Goal: Task Accomplishment & Management: Use online tool/utility

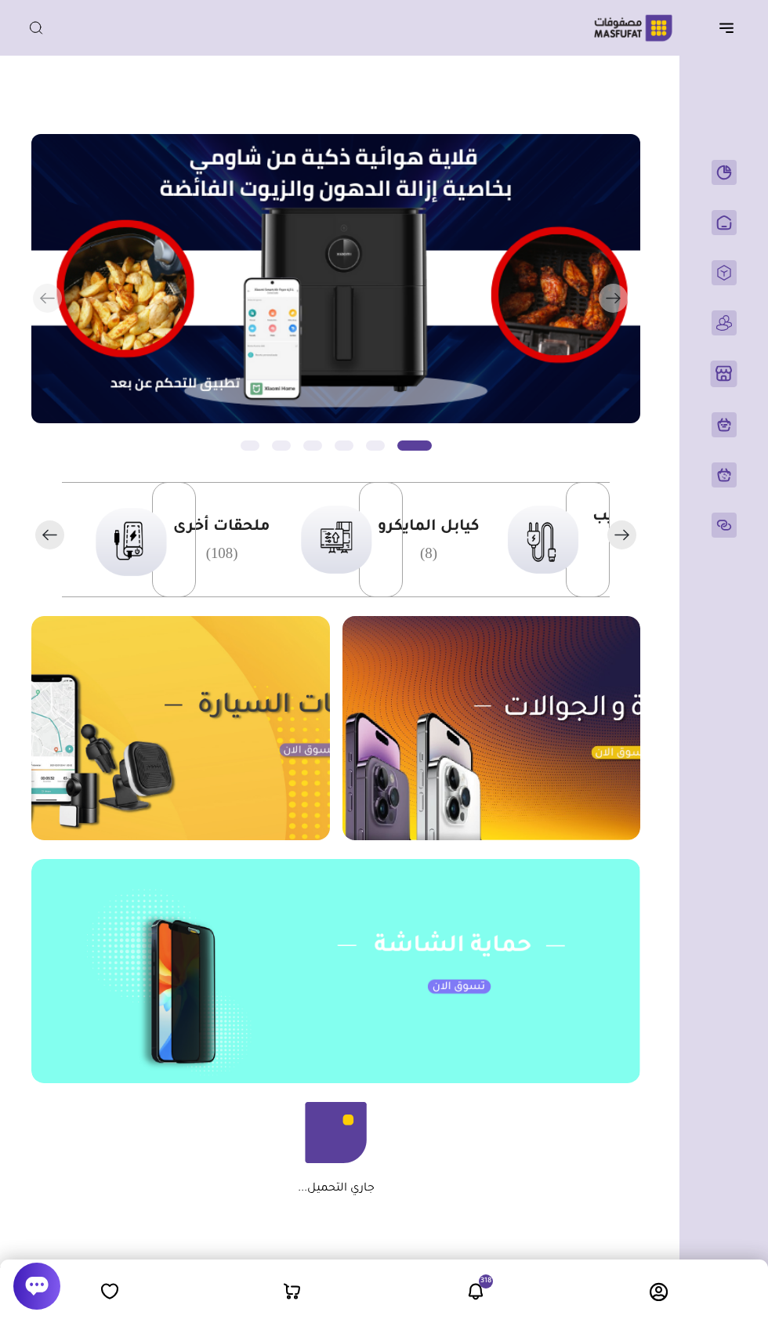
scroll to position [0, -361]
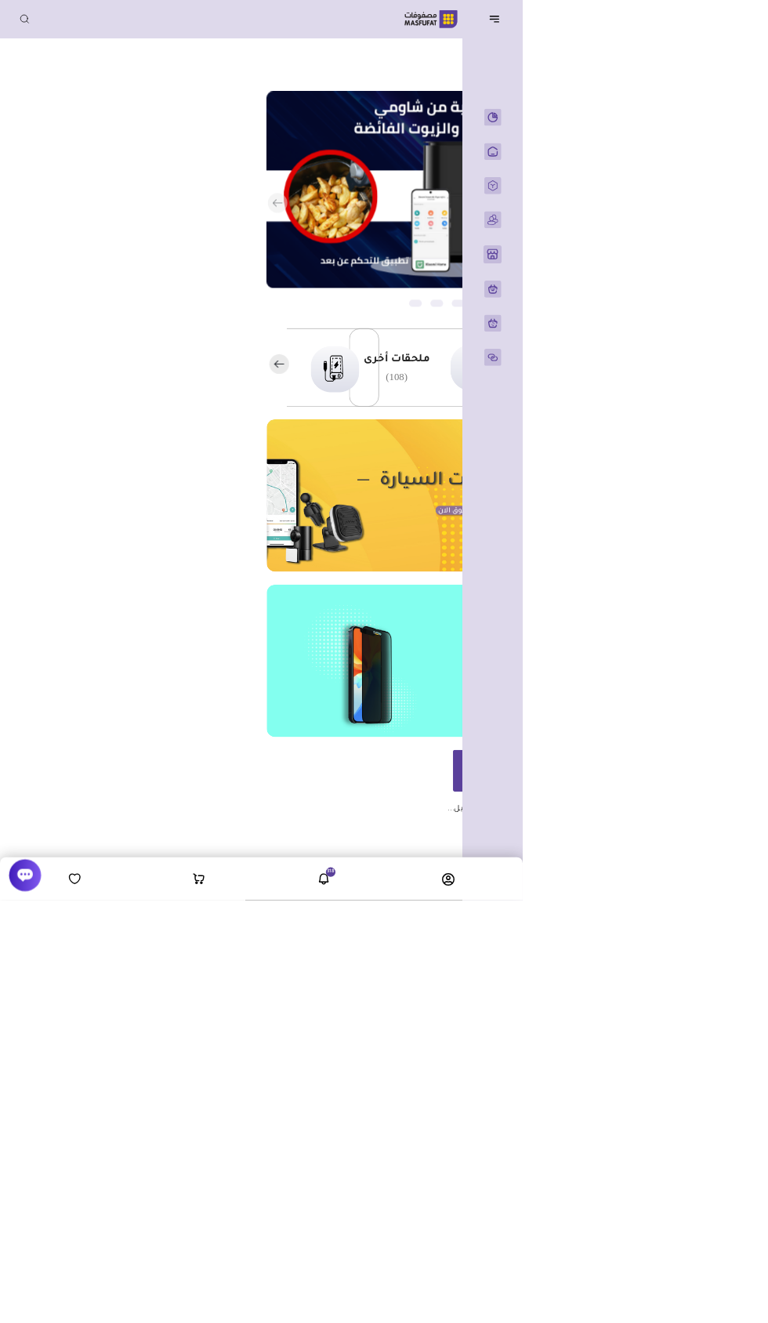
click at [724, 49] on header "باب الخير رقم المتجر : 1079" at bounding box center [384, 28] width 768 height 56
click at [727, 27] on icon "button" at bounding box center [726, 27] width 19 height 19
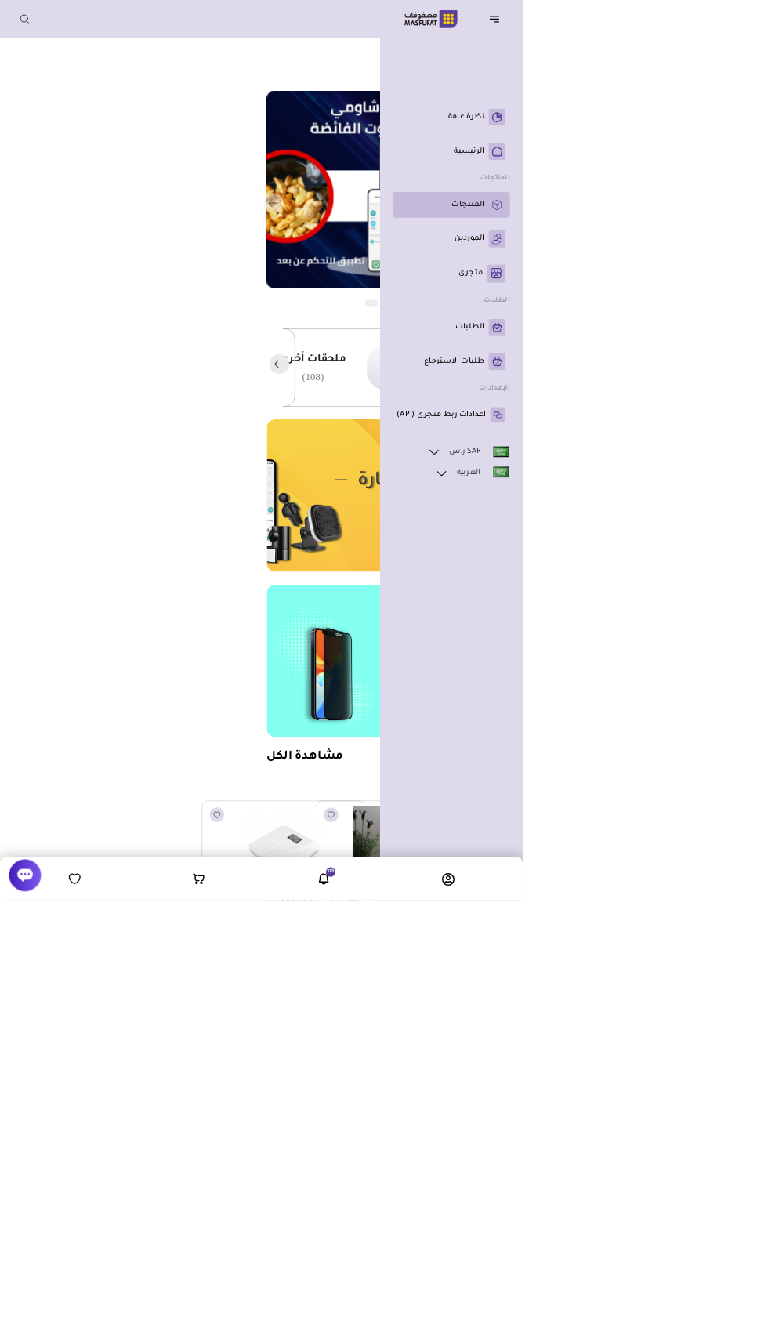
click at [731, 309] on icon at bounding box center [730, 301] width 13 height 16
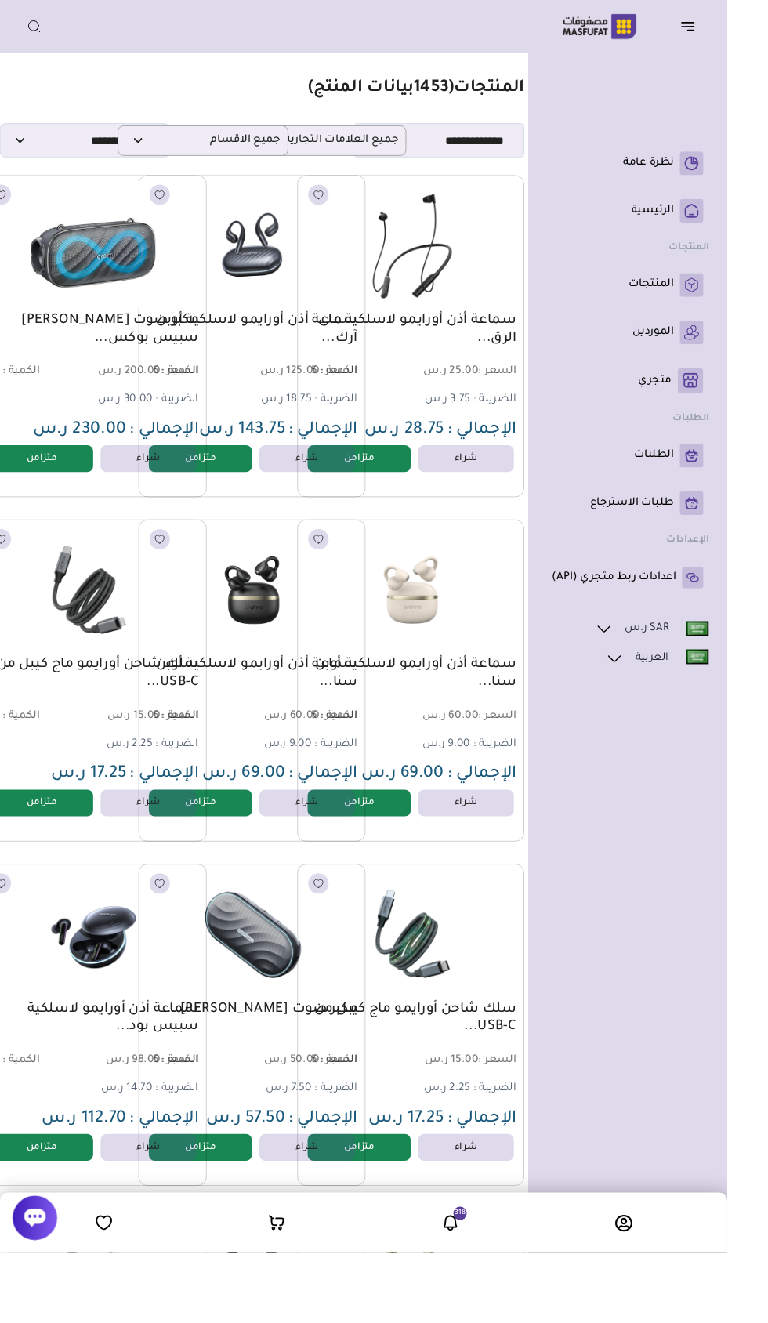
scroll to position [0, -64]
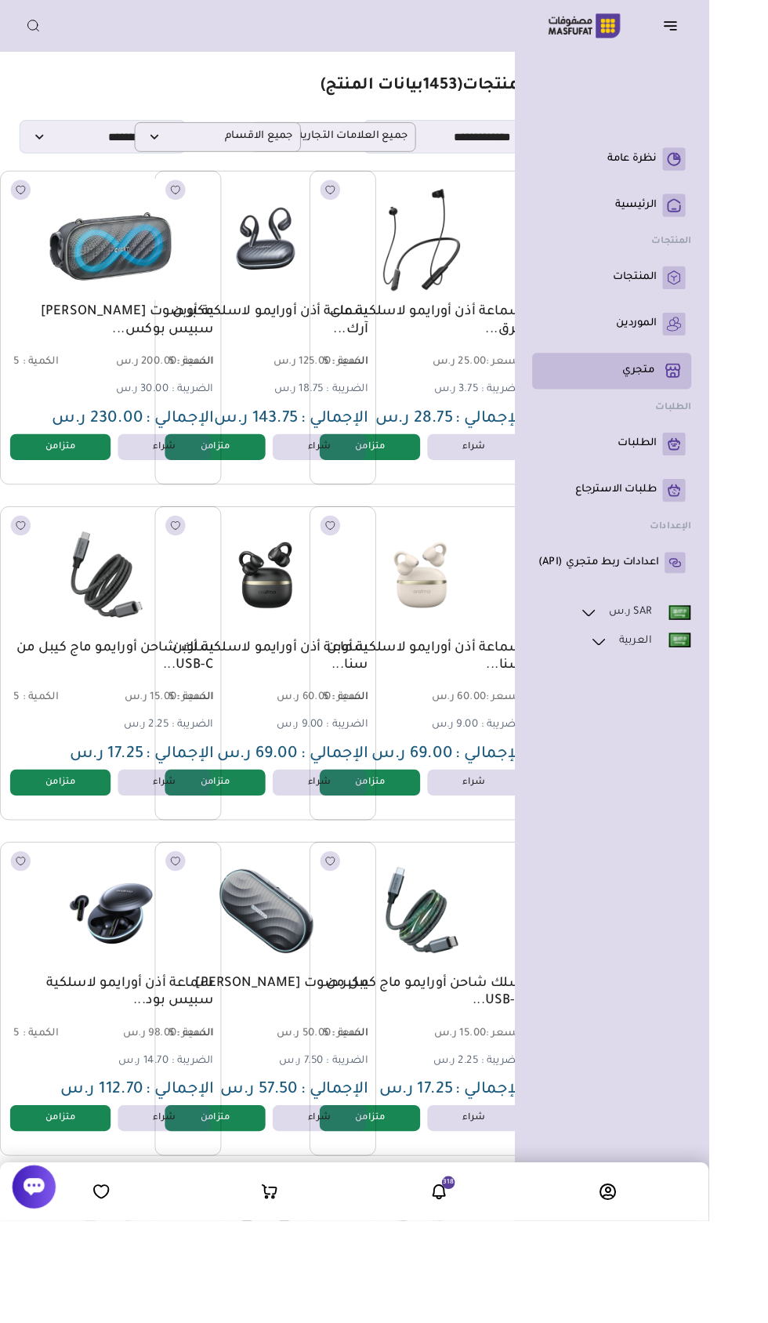
click at [711, 415] on link "متجري ( 0 )" at bounding box center [663, 402] width 160 height 27
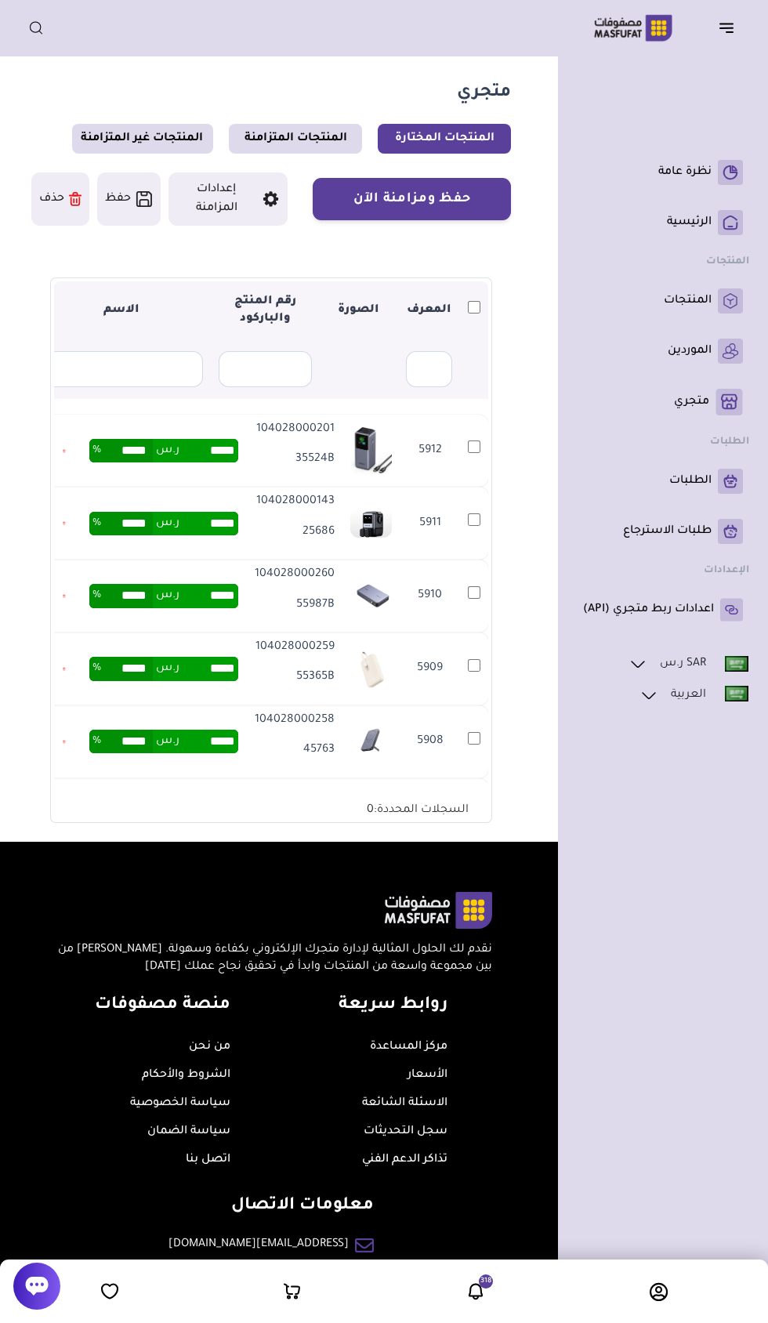
click at [725, 30] on icon "button" at bounding box center [726, 27] width 19 height 19
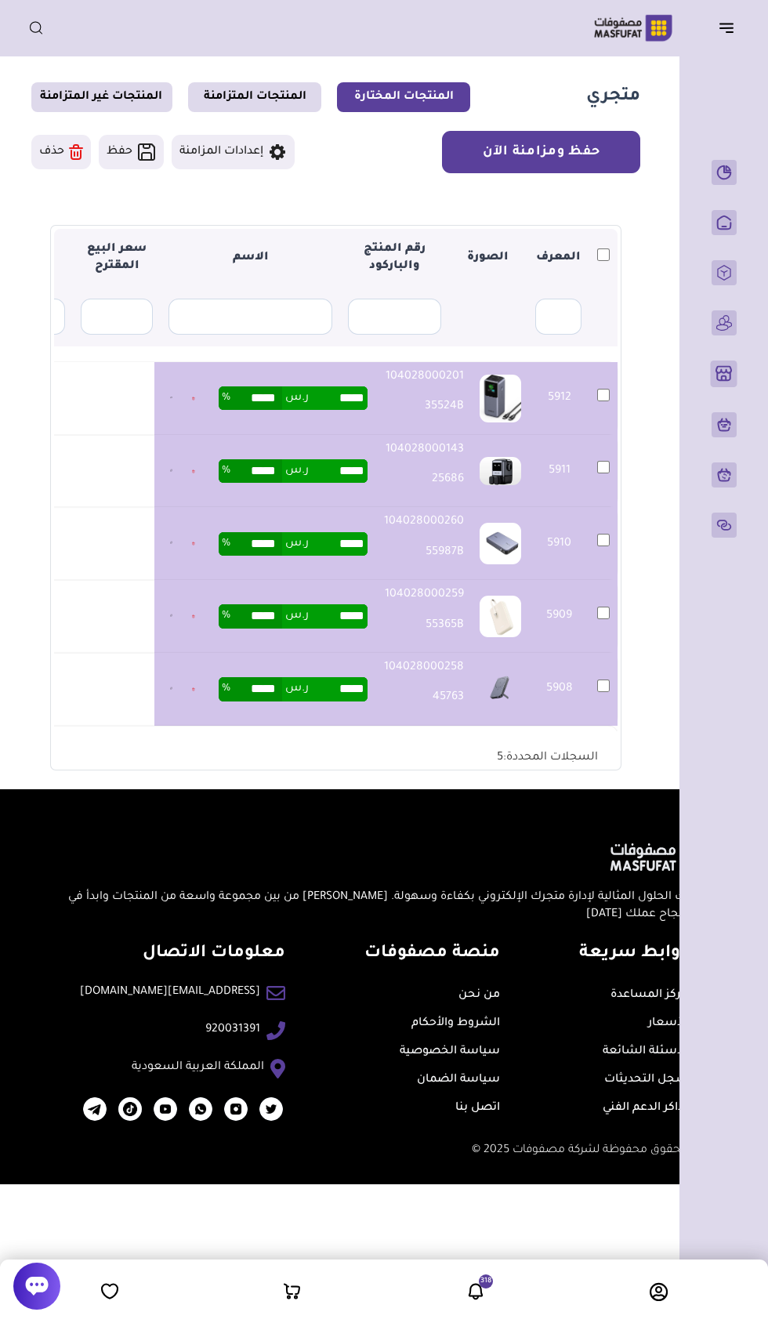
click at [575, 146] on button "حفظ ومزامنة الآن" at bounding box center [541, 152] width 198 height 42
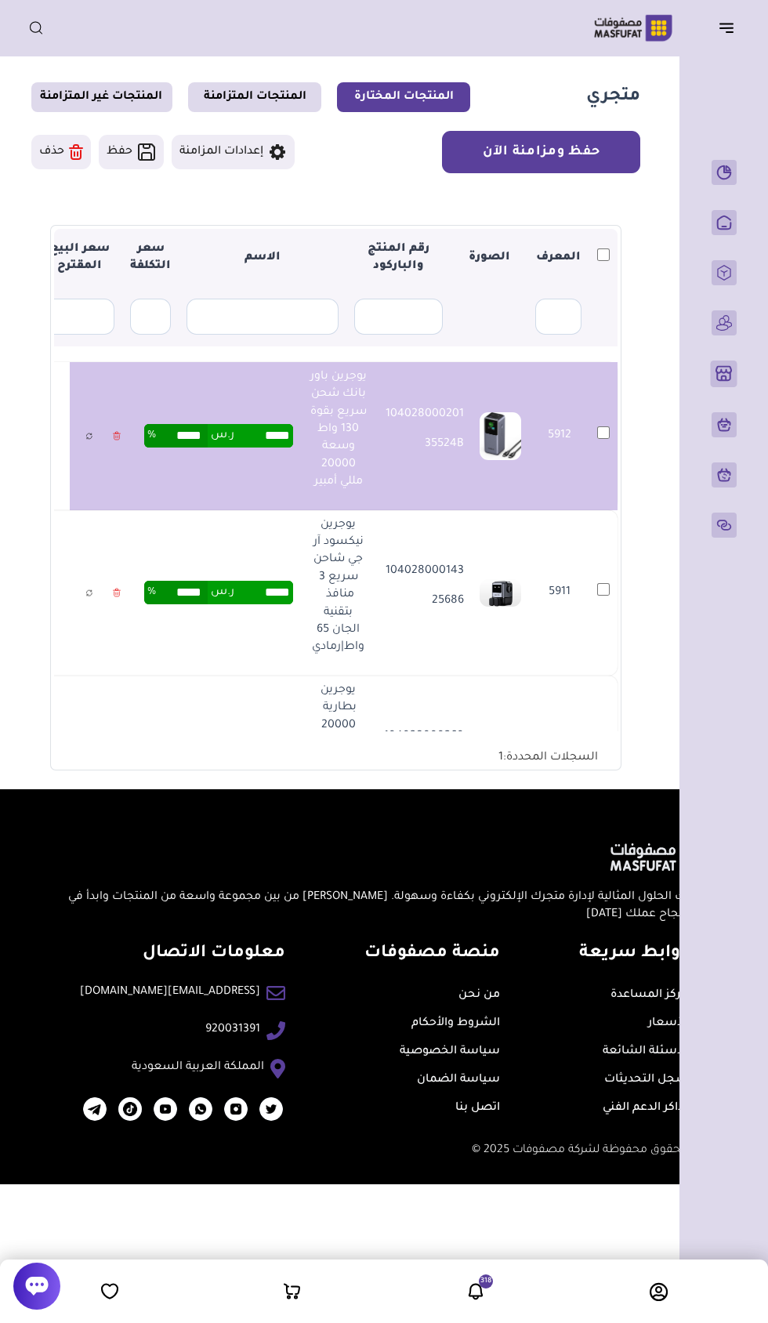
click at [595, 154] on button "حفظ ومزامنة الآن" at bounding box center [541, 152] width 198 height 42
